Goal: Find specific page/section: Find specific page/section

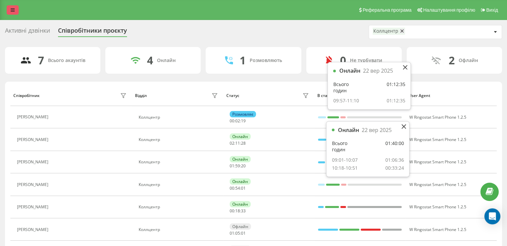
click at [14, 9] on icon at bounding box center [13, 10] width 4 height 5
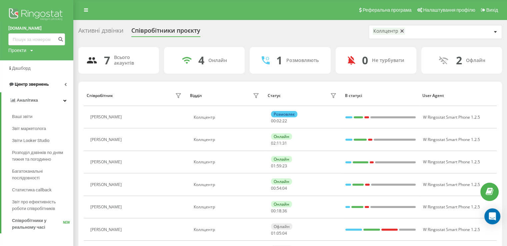
click at [38, 82] on span "Центр звернень" at bounding box center [32, 84] width 34 height 5
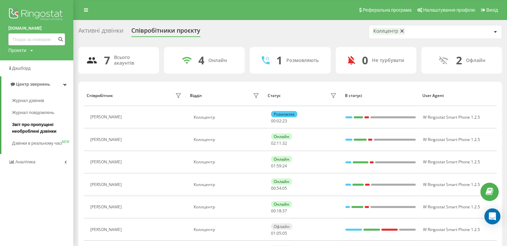
click at [31, 129] on span "Звіт про пропущені необроблені дзвінки" at bounding box center [41, 127] width 58 height 13
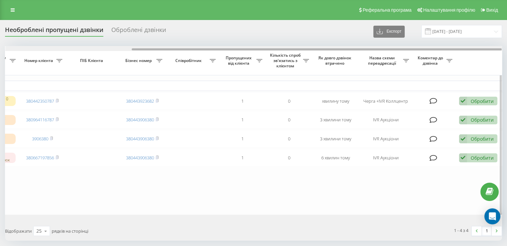
click at [340, 51] on div at bounding box center [253, 48] width 496 height 5
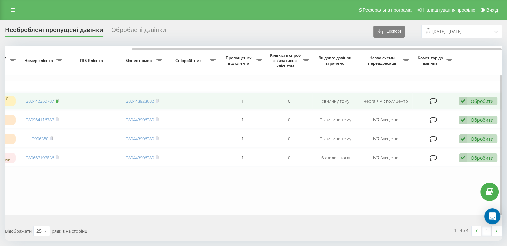
click at [58, 101] on rect at bounding box center [57, 101] width 2 height 3
